Goal: Task Accomplishment & Management: Complete application form

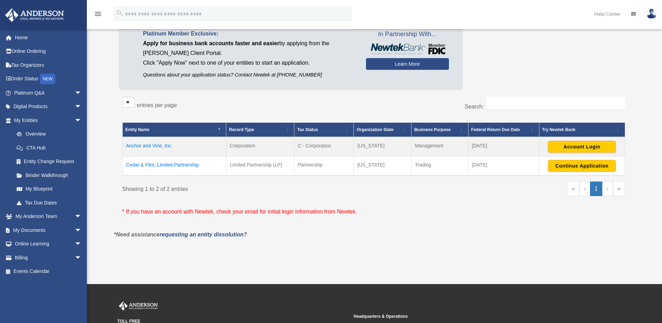
scroll to position [69, 0]
click at [579, 146] on button "Account Login" at bounding box center [582, 146] width 68 height 12
drag, startPoint x: 174, startPoint y: 144, endPoint x: 122, endPoint y: 140, distance: 51.9
click at [122, 140] on td "Anchor and Vine, Inc." at bounding box center [174, 146] width 104 height 19
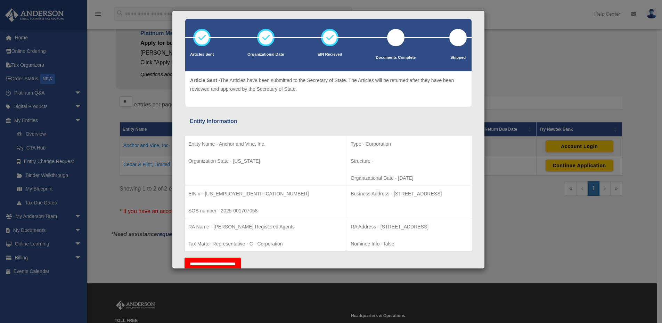
scroll to position [0, 0]
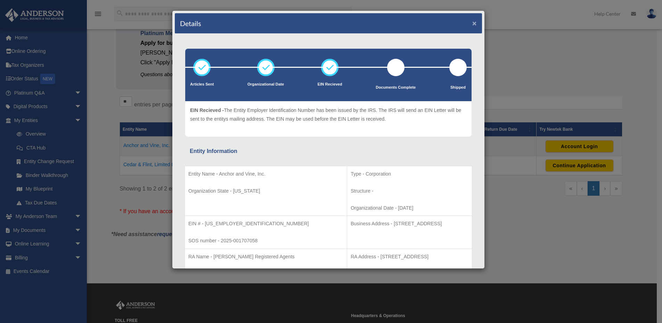
click at [472, 25] on button "×" at bounding box center [474, 22] width 5 height 7
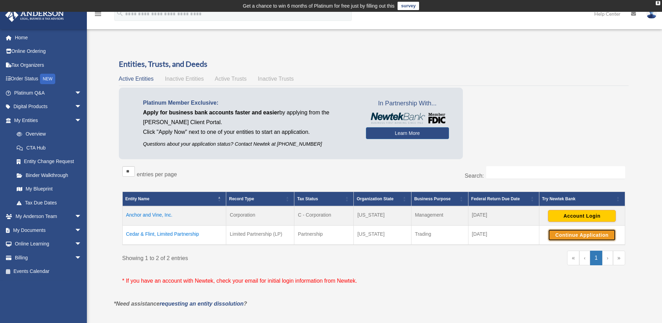
click at [573, 234] on button "Continue Application" at bounding box center [582, 235] width 68 height 12
click at [51, 188] on link "My Blueprint" at bounding box center [51, 189] width 82 height 14
